Goal: Navigation & Orientation: Find specific page/section

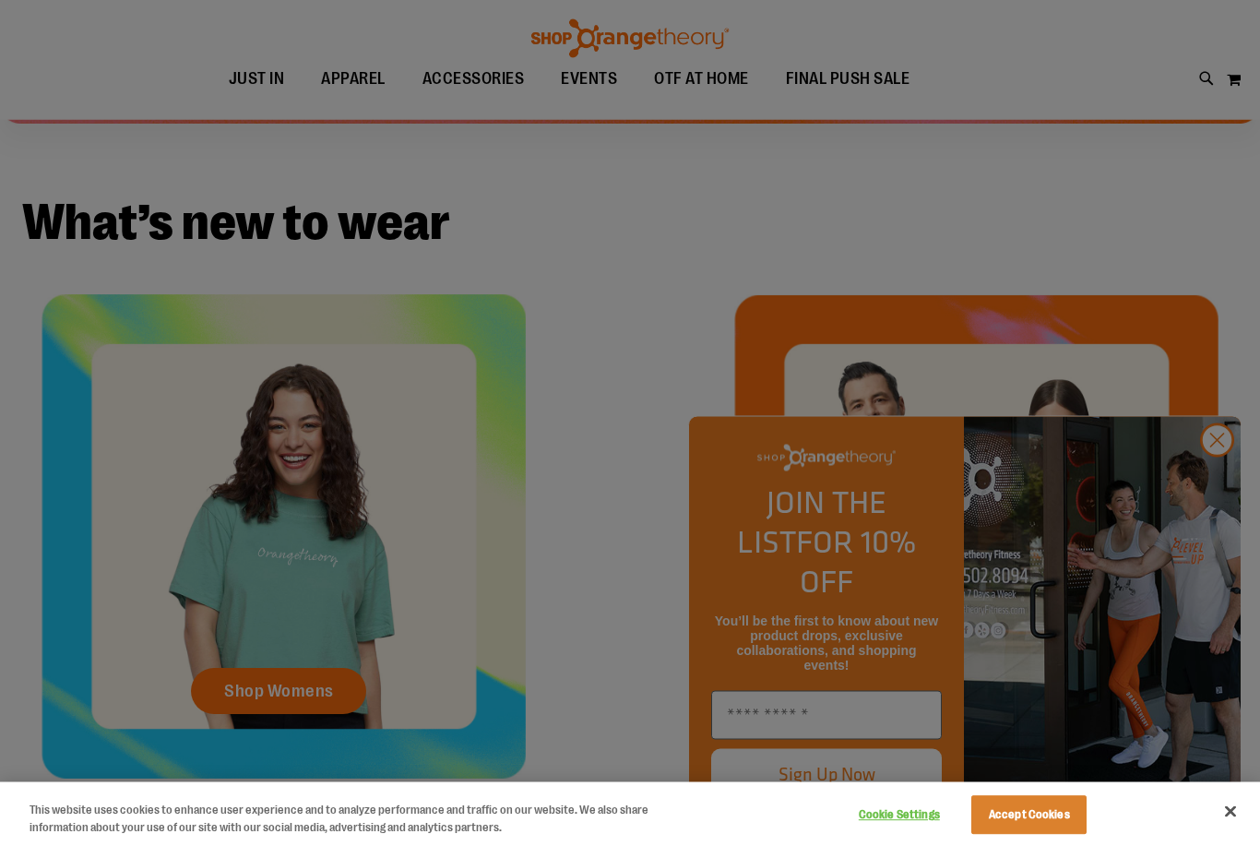
scroll to position [518, 0]
click at [1218, 532] on div at bounding box center [630, 423] width 1260 height 846
click at [1217, 537] on div at bounding box center [630, 423] width 1260 height 846
click at [1228, 543] on div at bounding box center [630, 423] width 1260 height 846
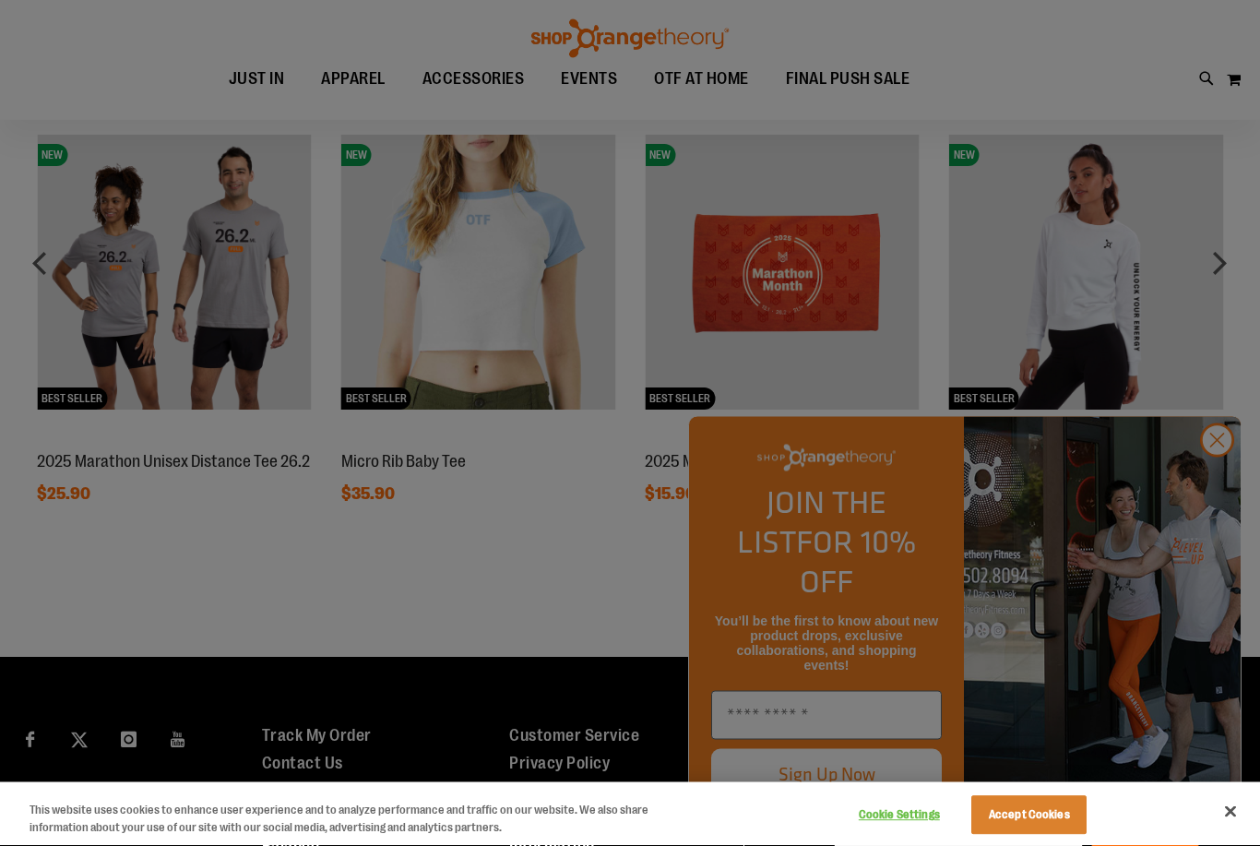
scroll to position [1380, 0]
click at [1203, 269] on div at bounding box center [630, 423] width 1260 height 846
click at [1212, 260] on div at bounding box center [630, 423] width 1260 height 846
click at [1218, 258] on div at bounding box center [630, 423] width 1260 height 846
click at [1212, 530] on div at bounding box center [630, 423] width 1260 height 846
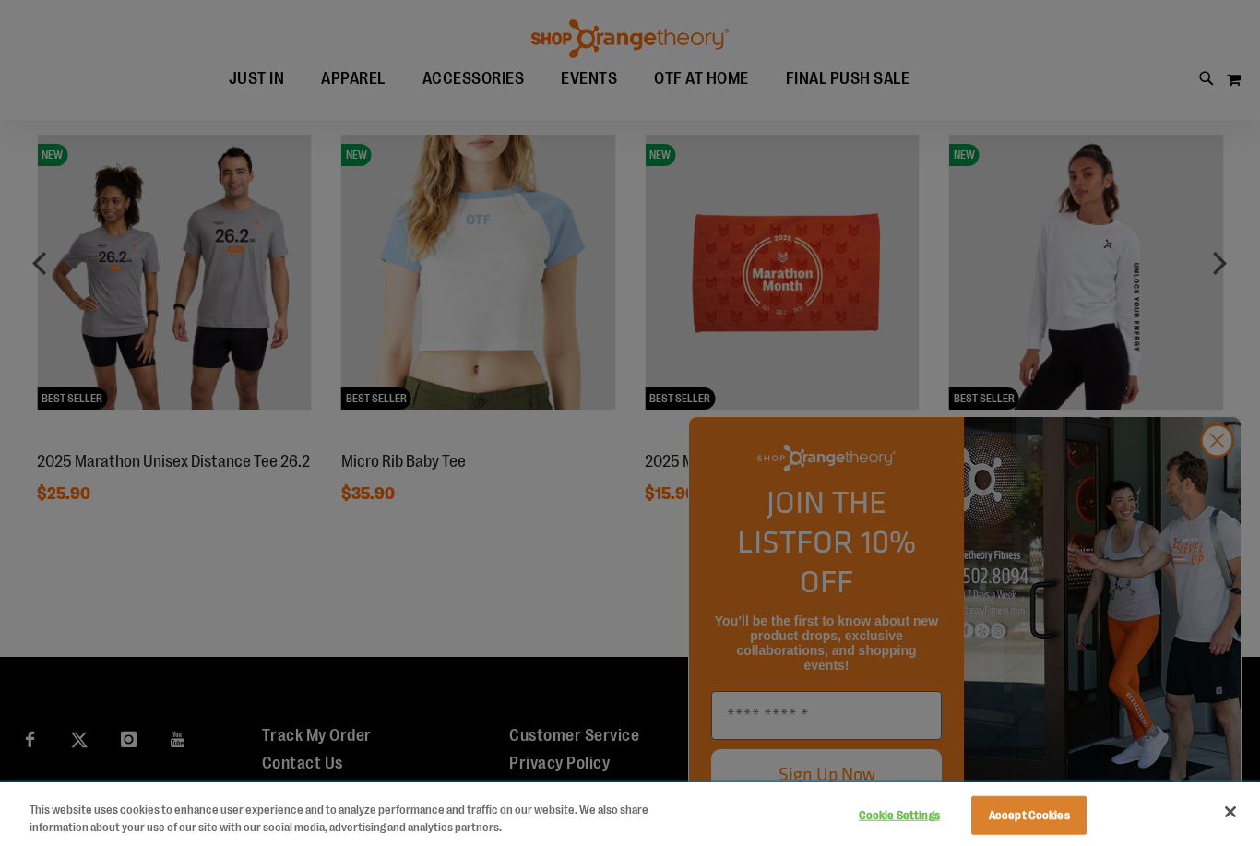
click at [1056, 835] on button "Accept Cookies" at bounding box center [1029, 815] width 115 height 39
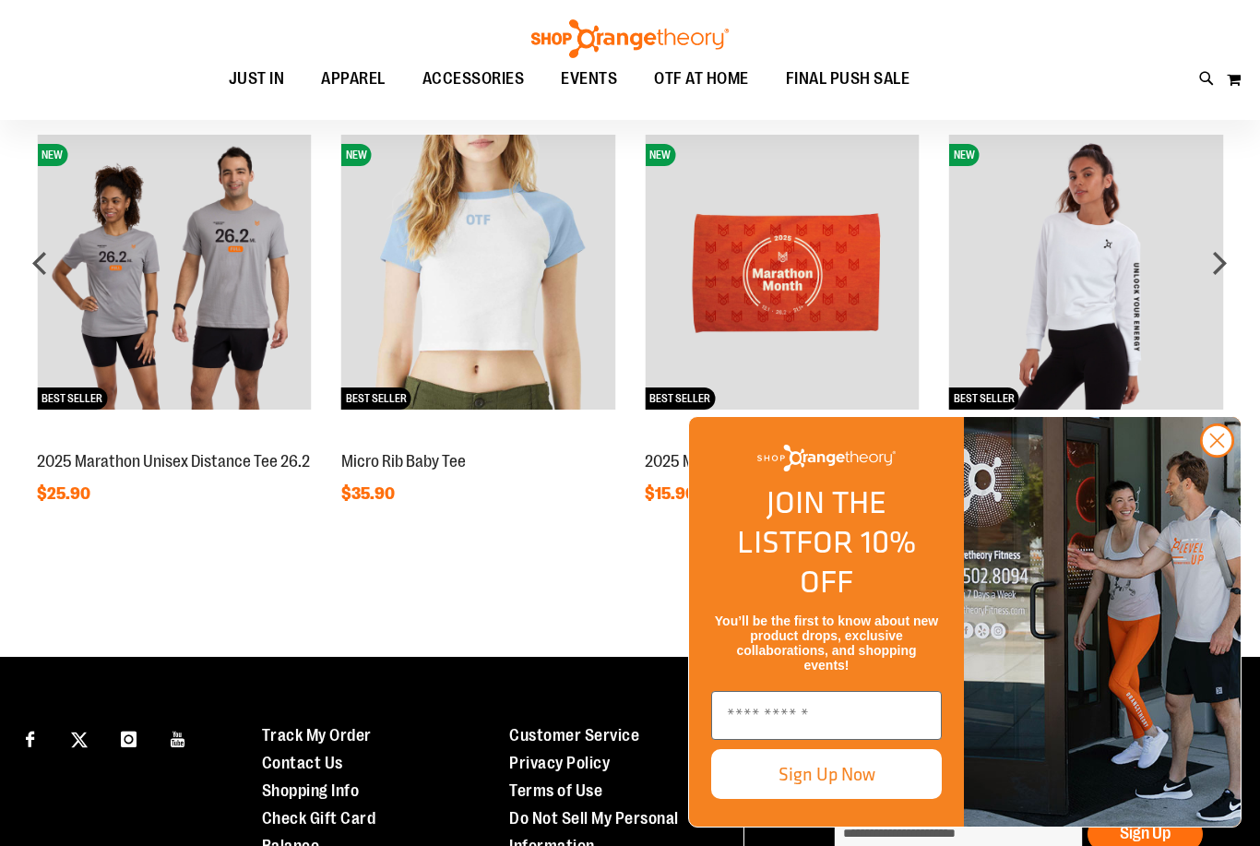
click at [1219, 448] on icon "Close dialog" at bounding box center [1218, 441] width 13 height 13
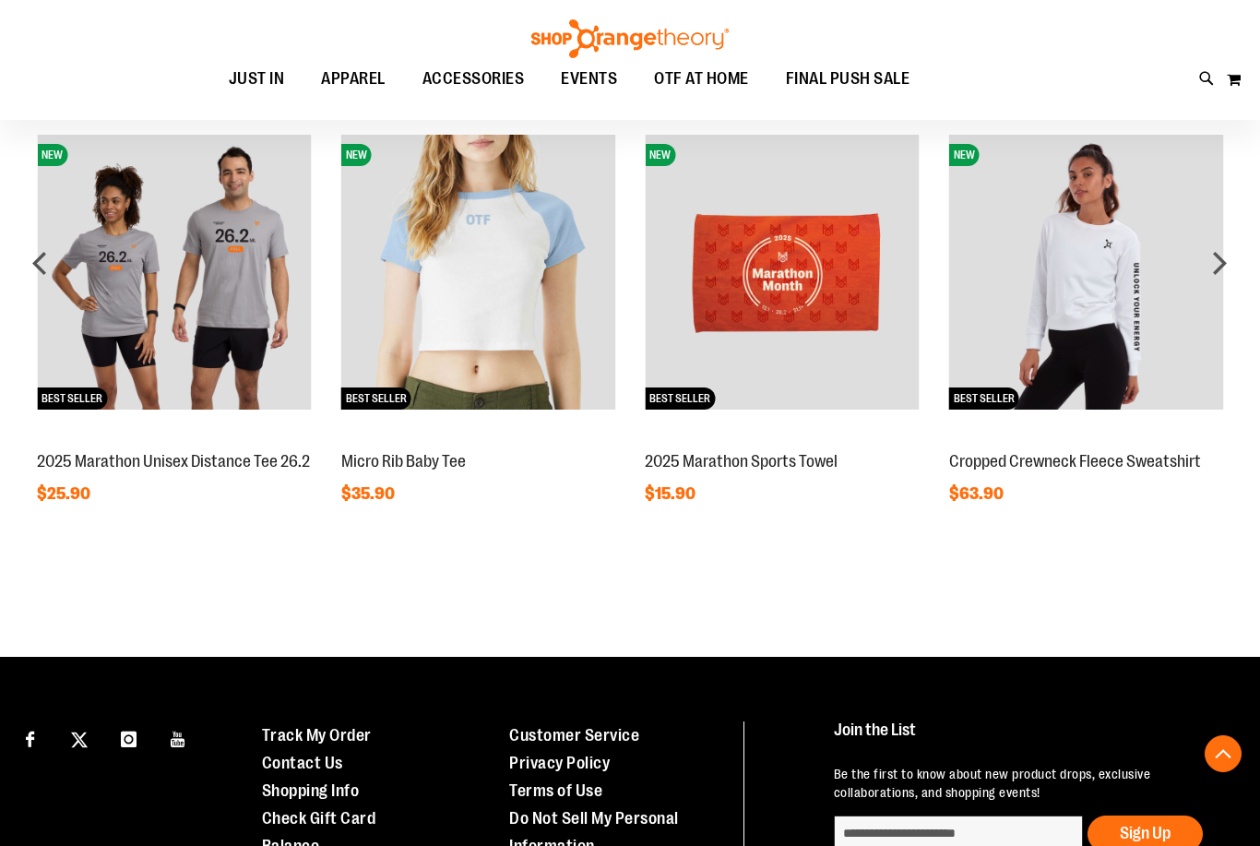
click at [1231, 255] on div "next" at bounding box center [1219, 263] width 37 height 37
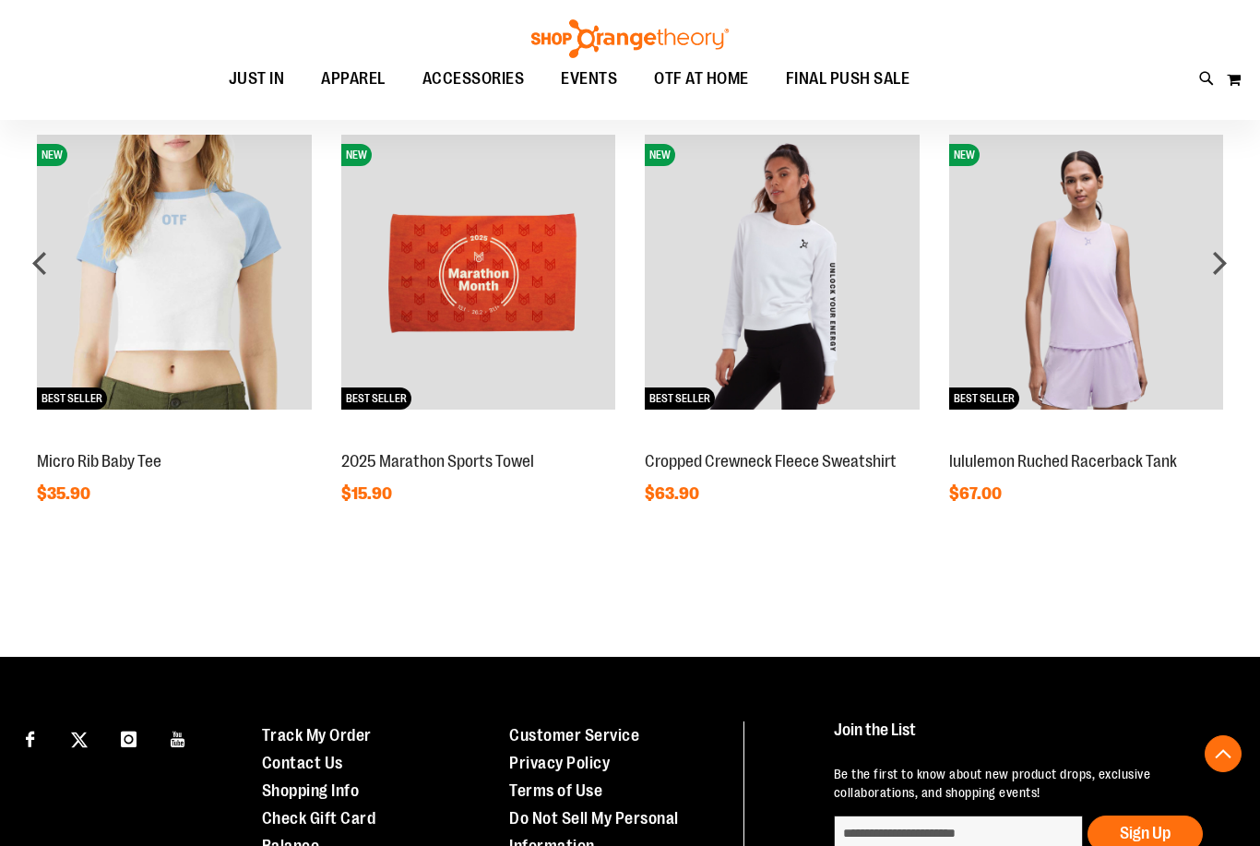
click at [1228, 254] on div "next" at bounding box center [1219, 263] width 37 height 37
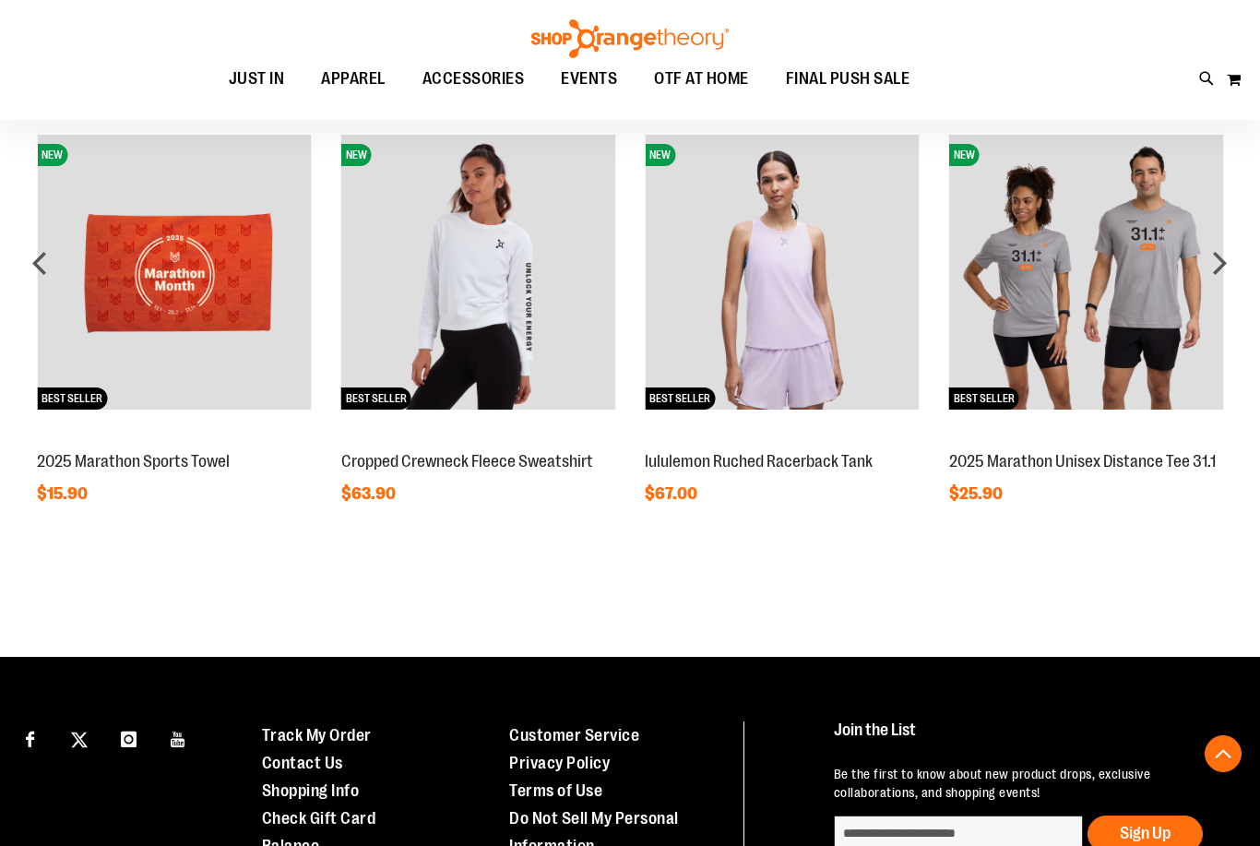
click at [1214, 250] on div "next" at bounding box center [1219, 263] width 37 height 37
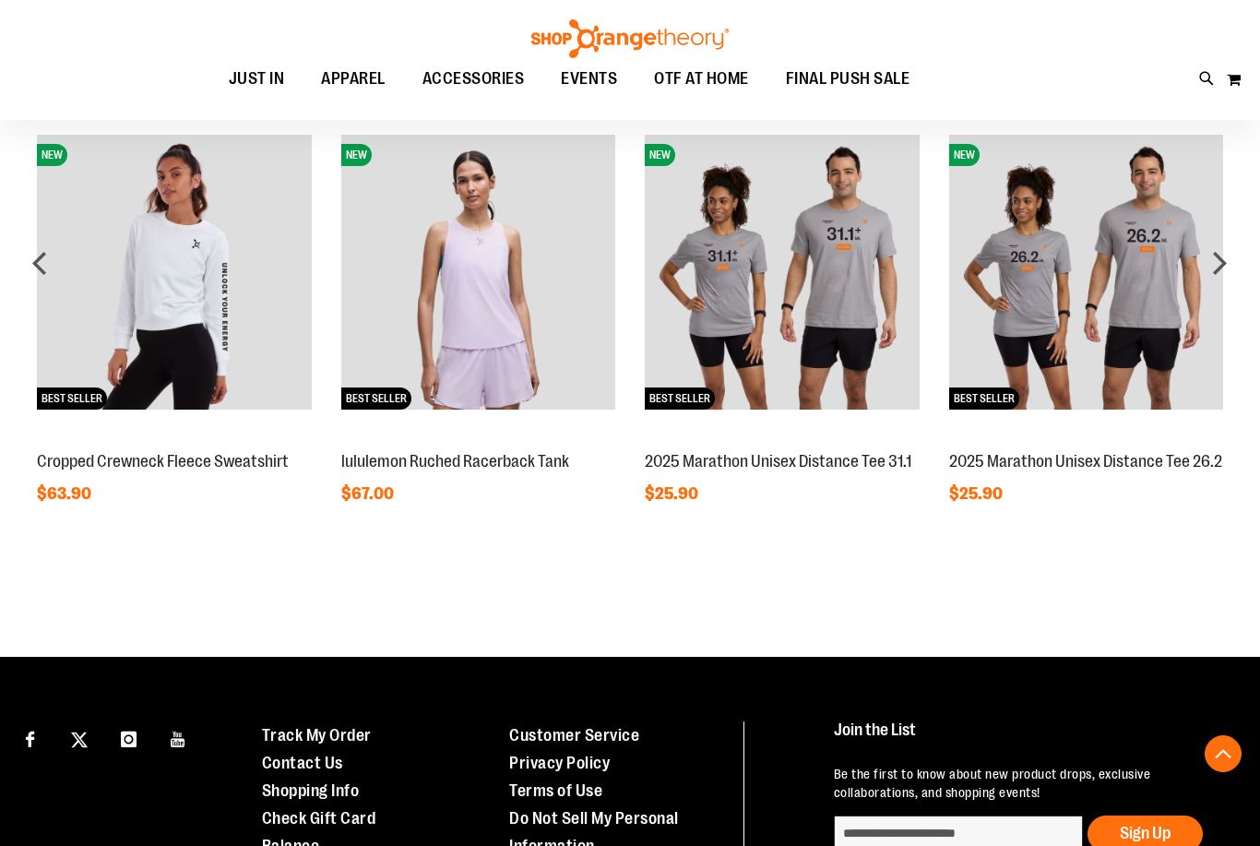
click at [1213, 258] on div "next" at bounding box center [1219, 263] width 37 height 37
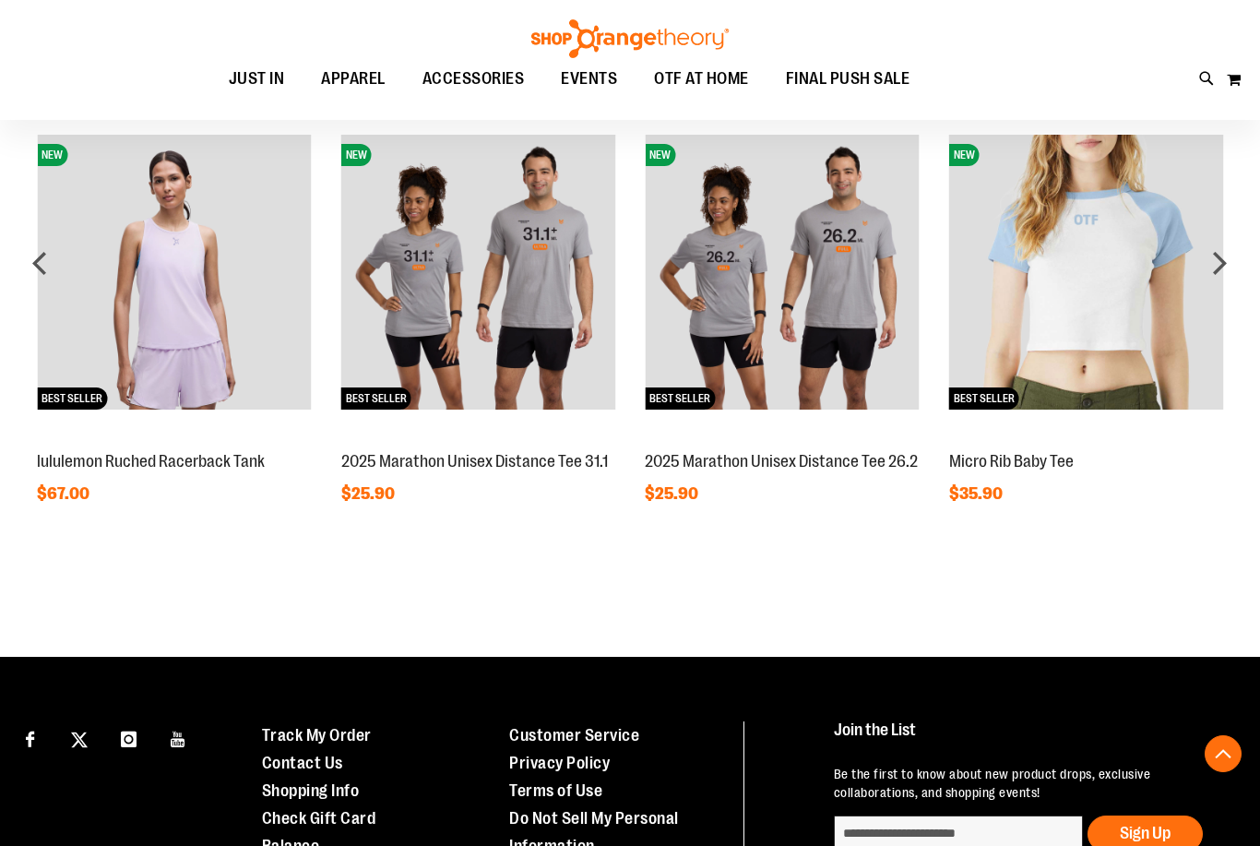
click at [1200, 257] on img at bounding box center [1086, 272] width 275 height 275
click at [1214, 245] on div "next" at bounding box center [1219, 263] width 37 height 37
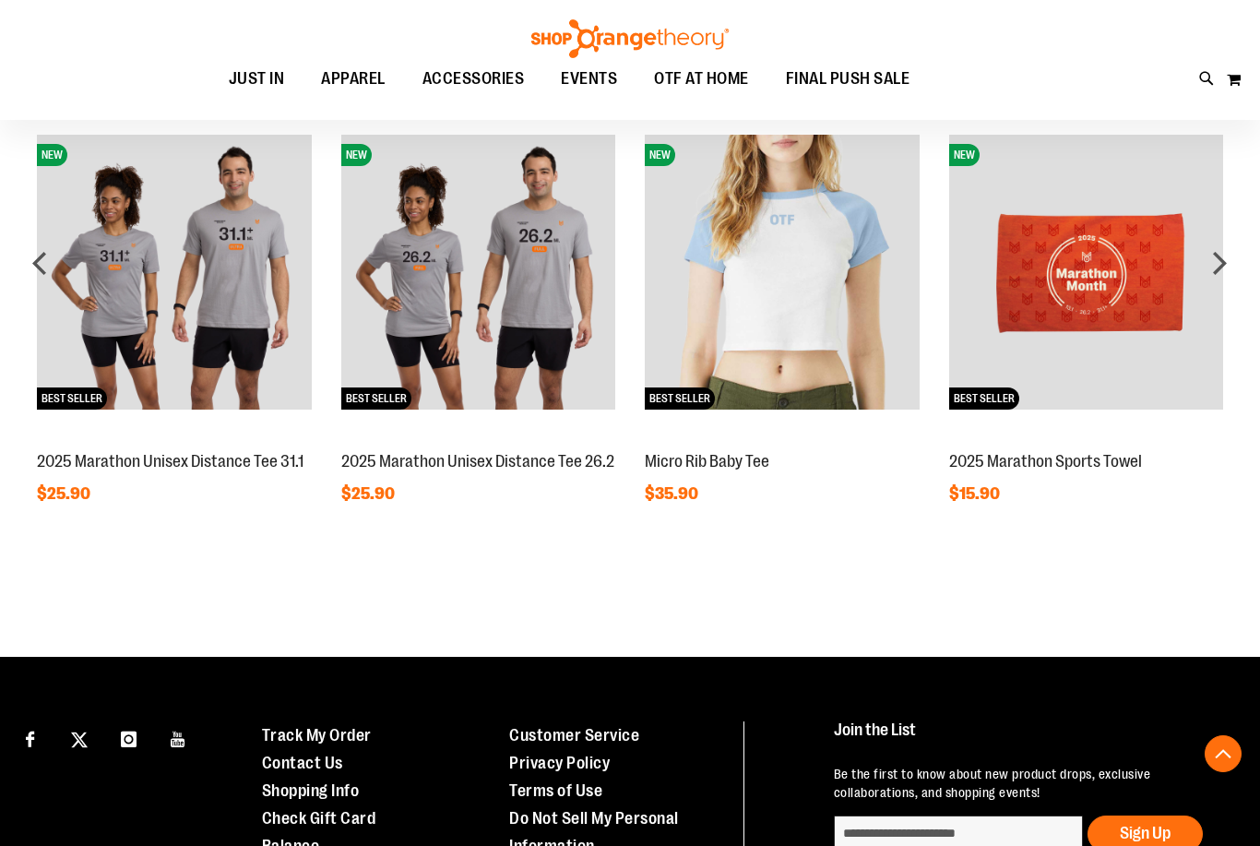
click at [1224, 245] on div "next" at bounding box center [1219, 263] width 37 height 37
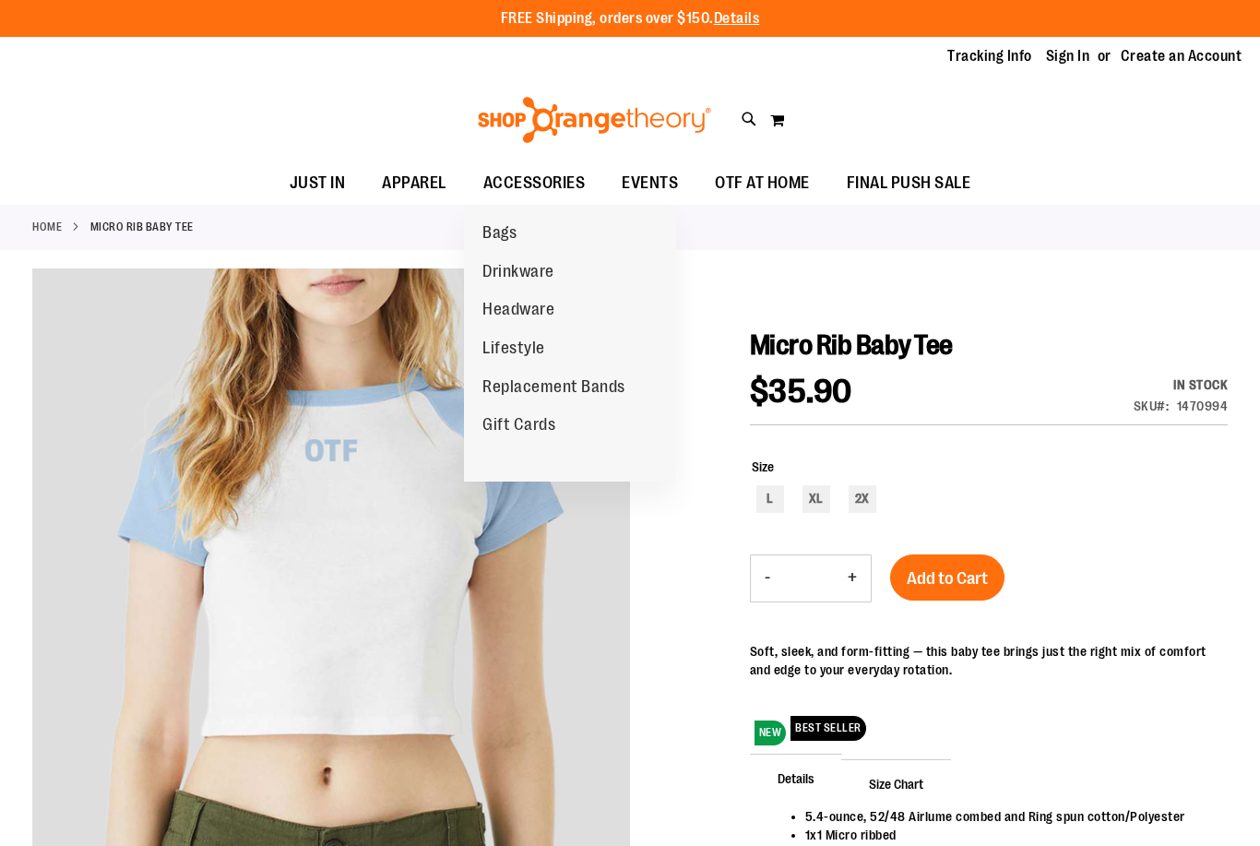
click at [505, 228] on span "Bags" at bounding box center [500, 234] width 34 height 23
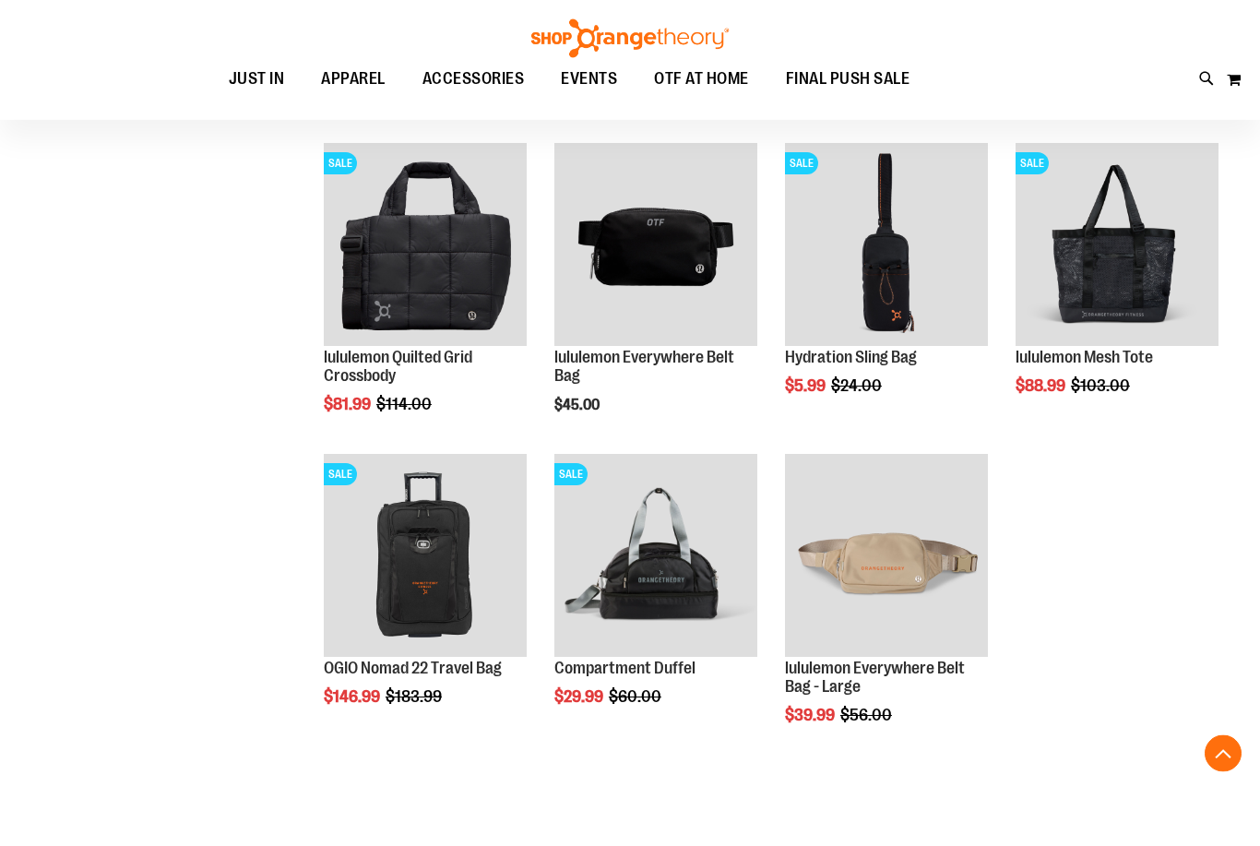
scroll to position [854, 0]
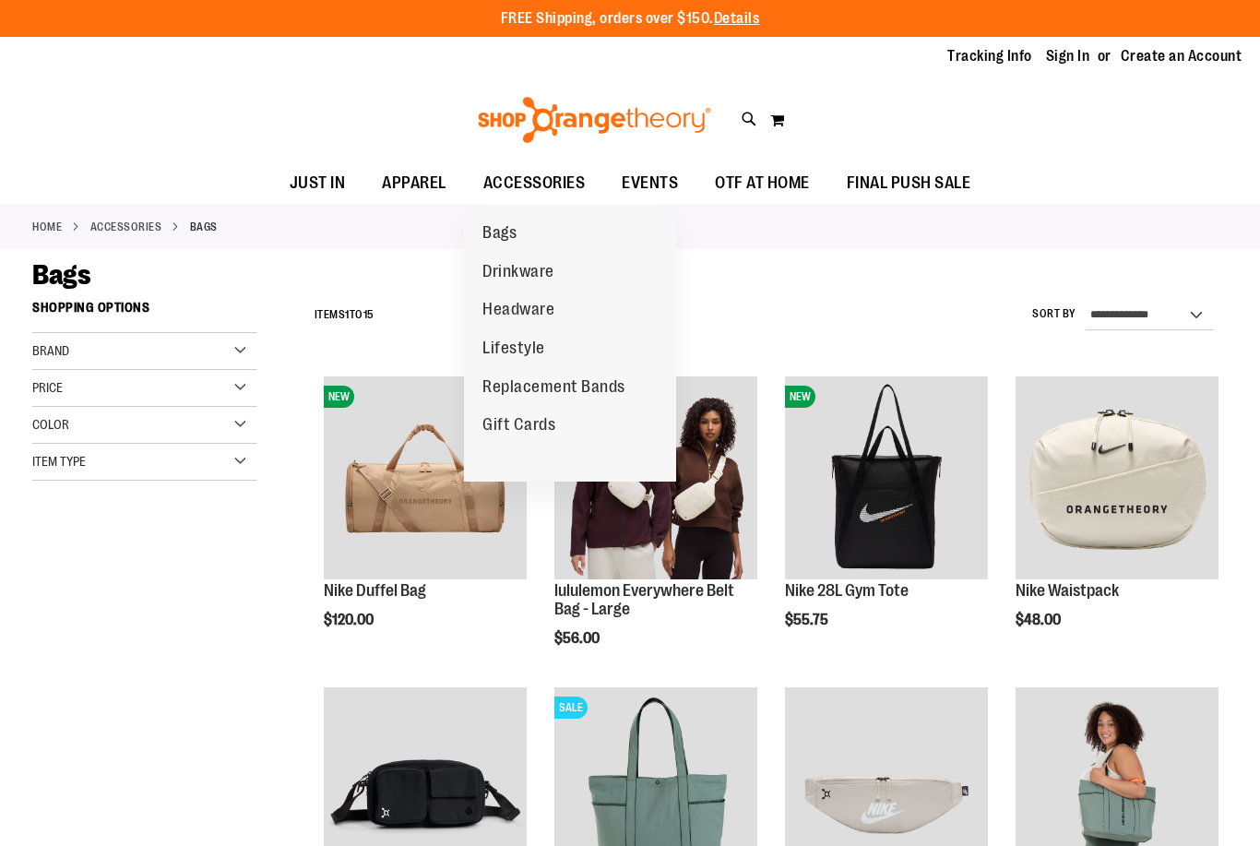
click at [545, 181] on span "ACCESSORIES" at bounding box center [534, 183] width 102 height 42
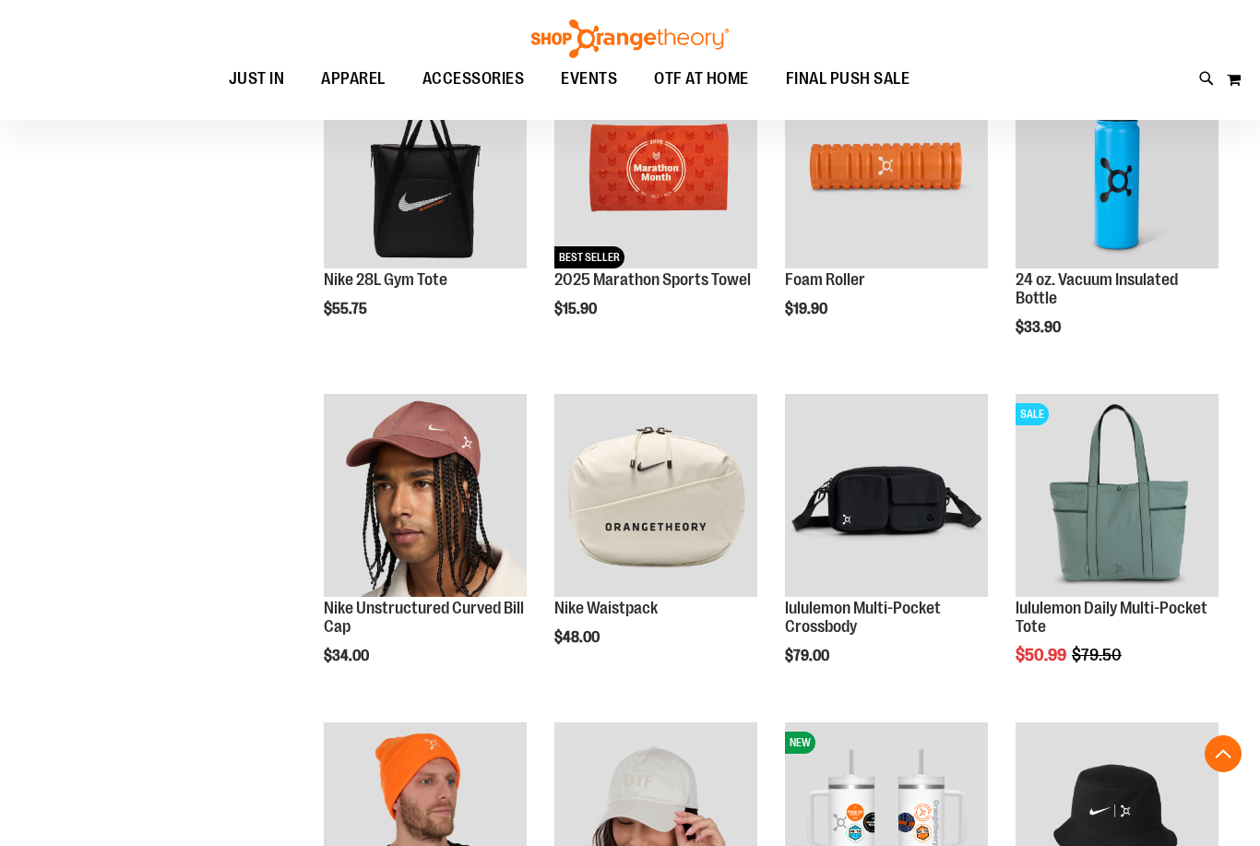
scroll to position [989, 0]
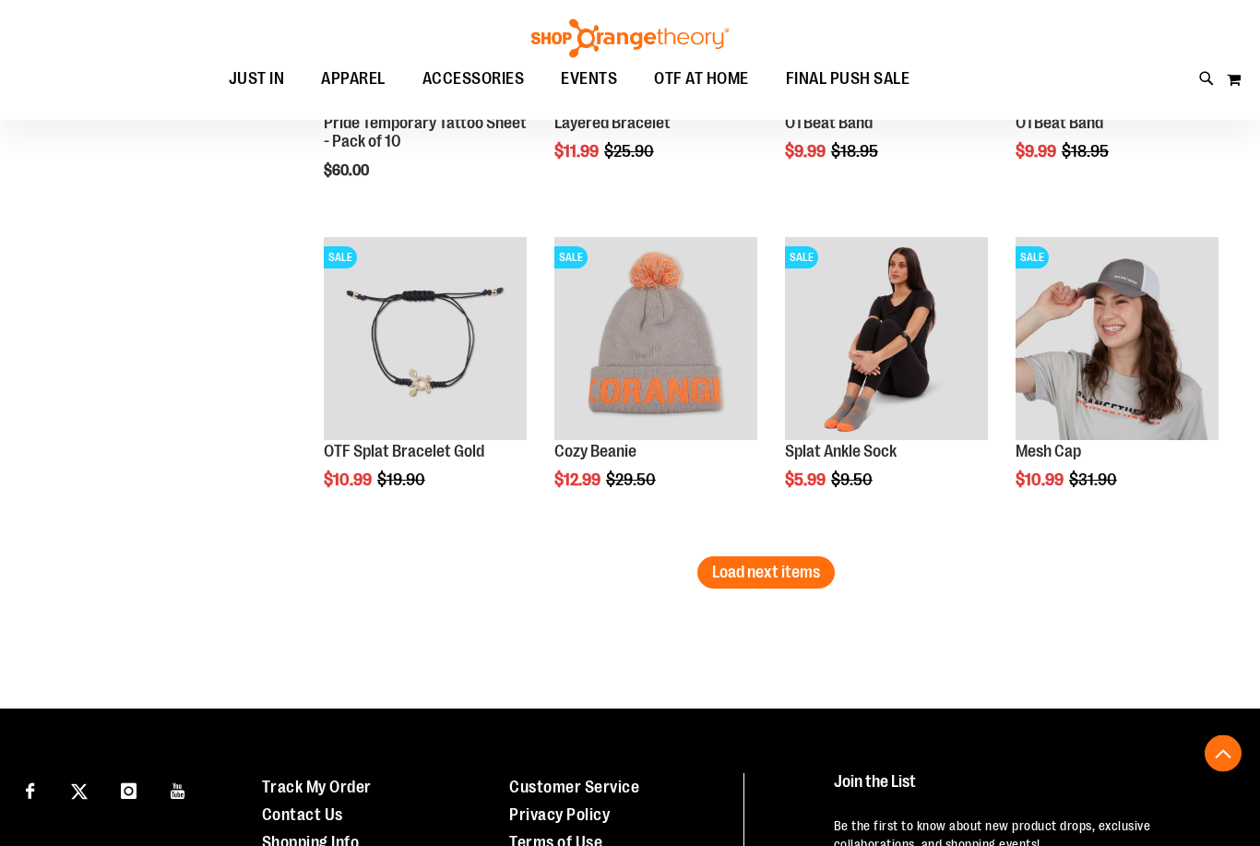
scroll to position [2767, 0]
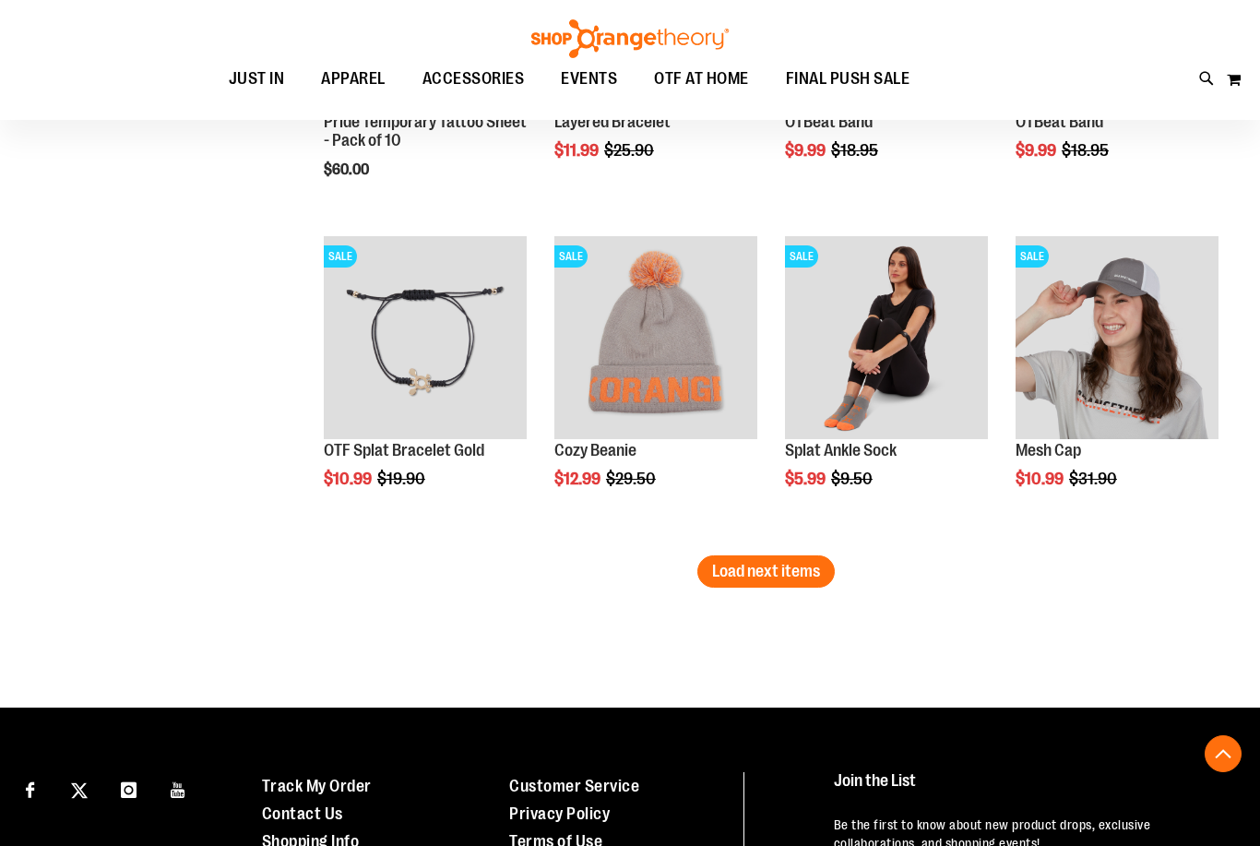
click at [786, 586] on button "Load next items" at bounding box center [766, 571] width 137 height 32
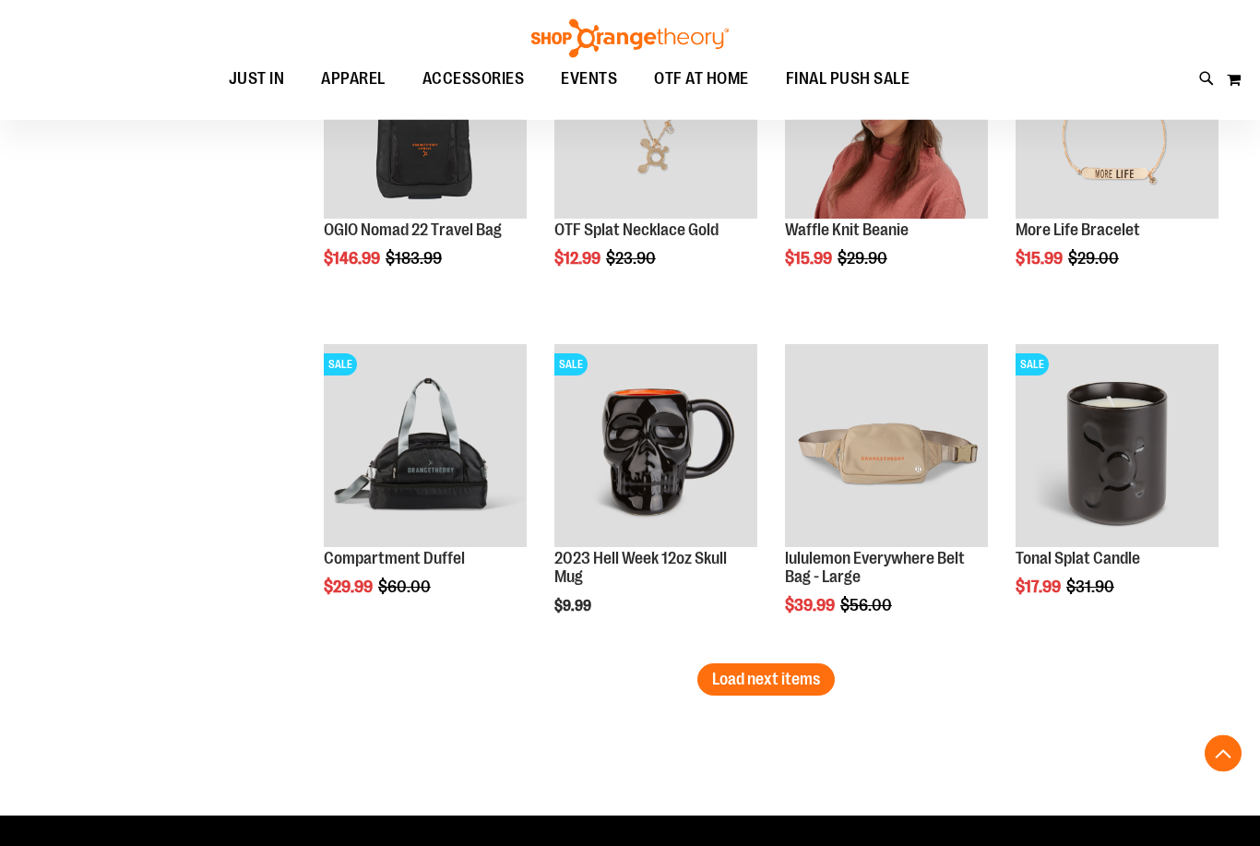
scroll to position [3646, 0]
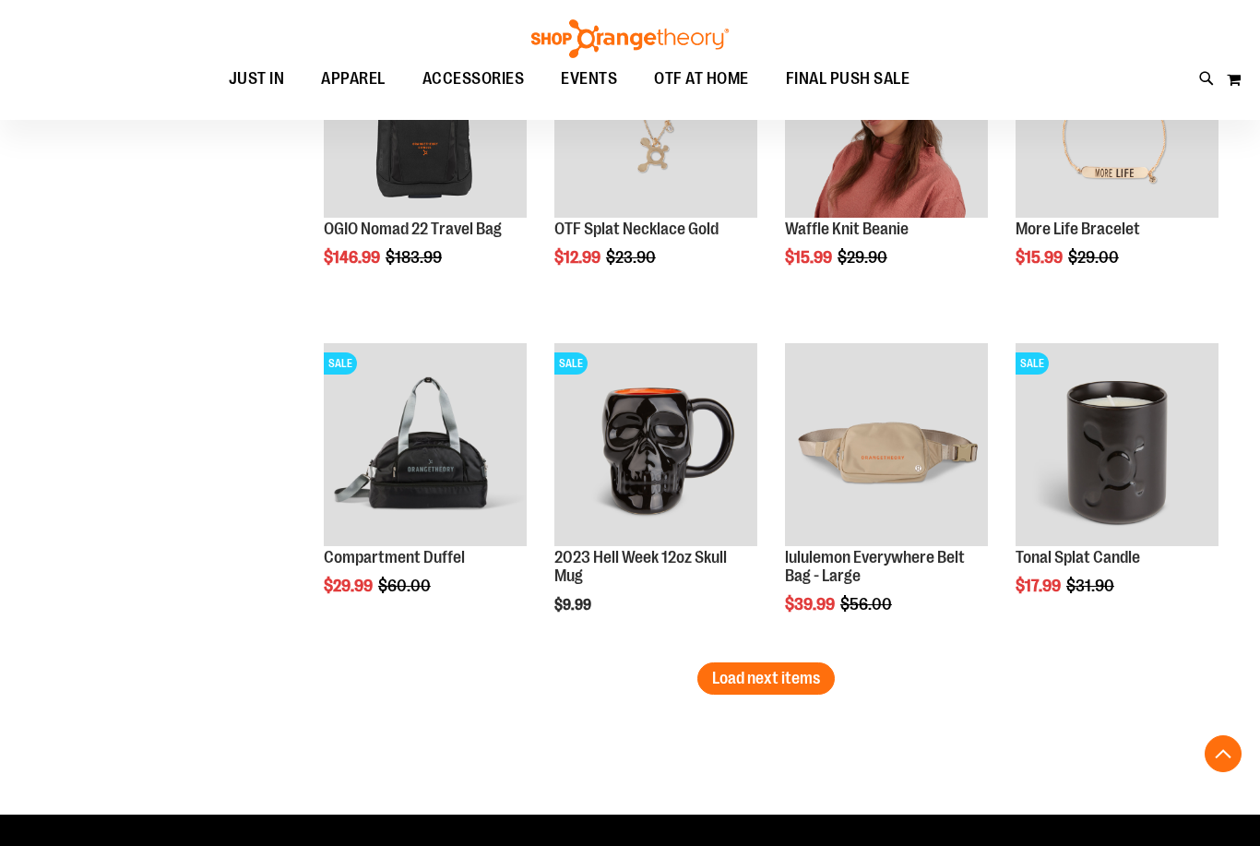
click at [777, 692] on button "Load next items" at bounding box center [766, 678] width 137 height 32
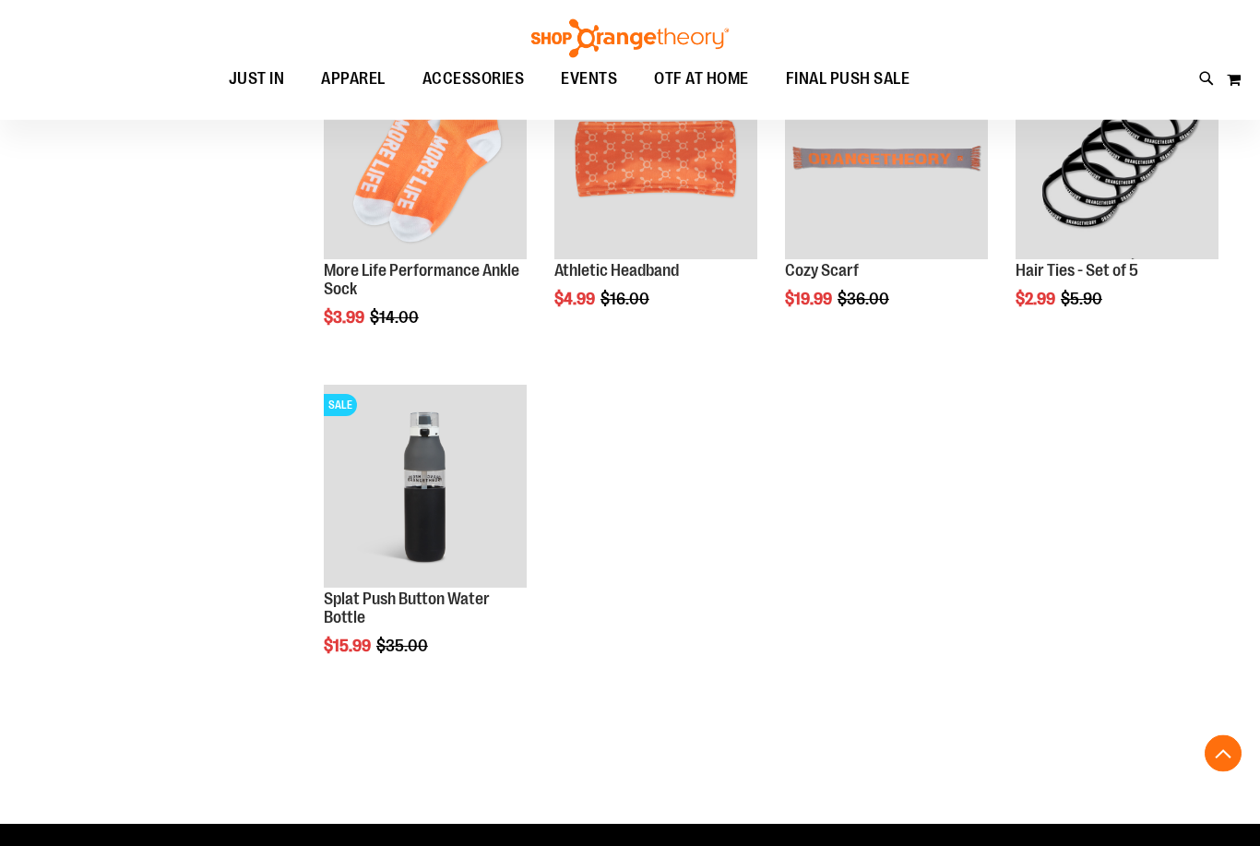
scroll to position [4261, 0]
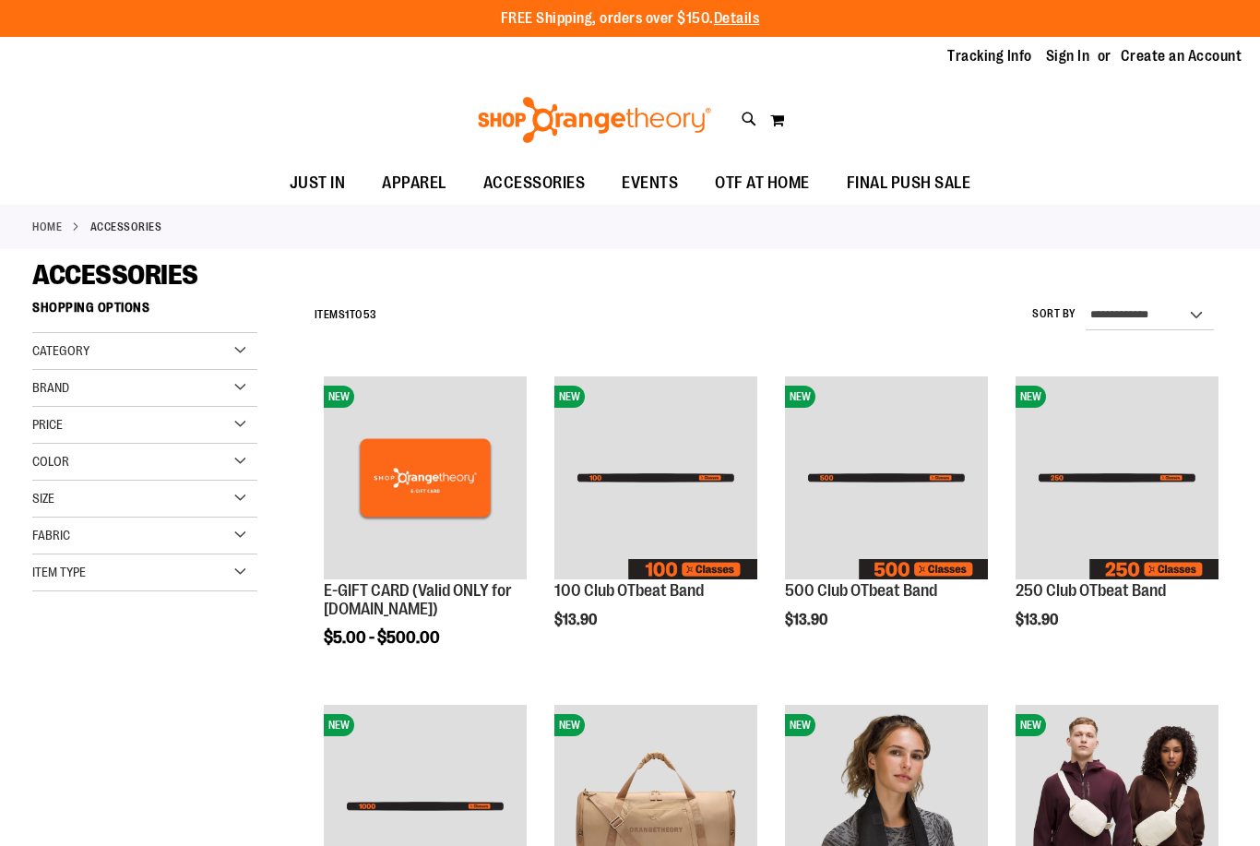
click at [661, 176] on span "EVENTS" at bounding box center [650, 183] width 56 height 42
